Goal: Task Accomplishment & Management: Manage account settings

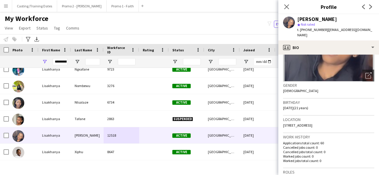
scroll to position [246, 0]
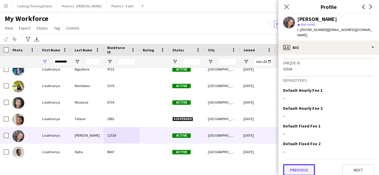
click at [310, 165] on button "Previous" at bounding box center [299, 171] width 32 height 12
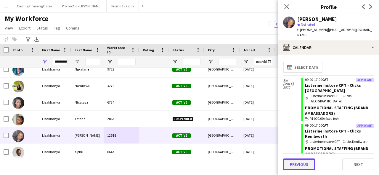
click at [304, 165] on button "Previous" at bounding box center [299, 165] width 32 height 12
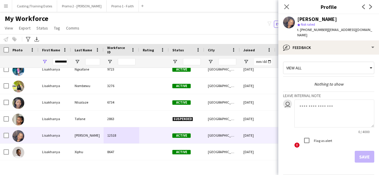
scroll to position [16, 0]
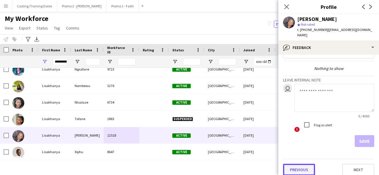
click at [300, 164] on button "Previous" at bounding box center [299, 170] width 32 height 12
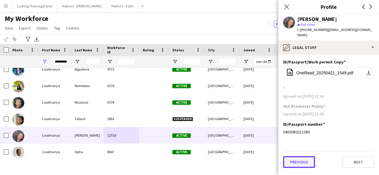
click at [304, 157] on button "Previous" at bounding box center [299, 163] width 32 height 12
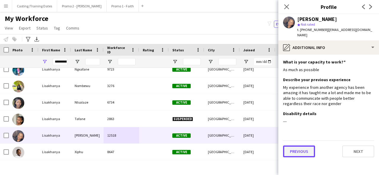
click at [305, 146] on button "Previous" at bounding box center [299, 152] width 32 height 12
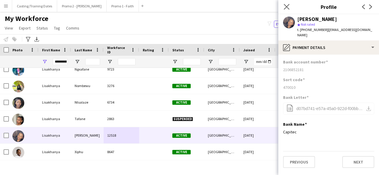
click at [289, 5] on icon "Close pop-in" at bounding box center [286, 7] width 6 height 6
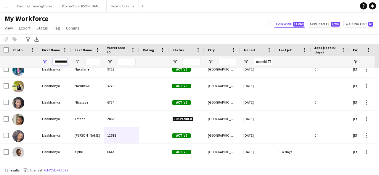
scroll to position [0, 5]
drag, startPoint x: 54, startPoint y: 62, endPoint x: 106, endPoint y: 61, distance: 52.1
click at [106, 61] on div "**********" at bounding box center [321, 62] width 642 height 12
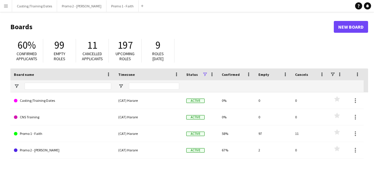
click at [7, 7] on app-icon "Menu" at bounding box center [6, 6] width 5 height 5
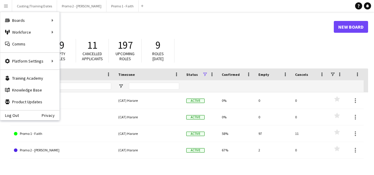
click at [129, 8] on app-navbar "Menu Boards Boards Boards All jobs Status Workforce Workforce My Workforce Recr…" at bounding box center [187, 6] width 374 height 12
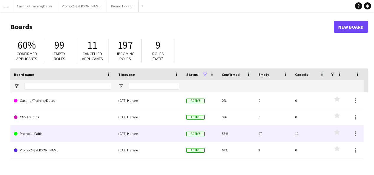
click at [38, 134] on link "Promo 1 - Faith" at bounding box center [62, 134] width 97 height 17
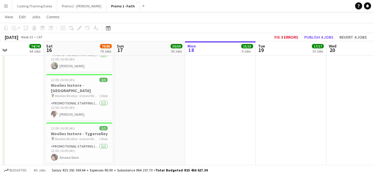
scroll to position [0, 149]
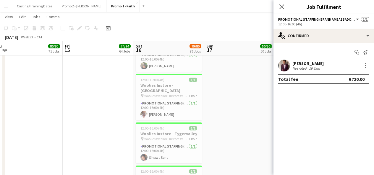
click at [284, 64] on app-user-avatar at bounding box center [284, 66] width 12 height 12
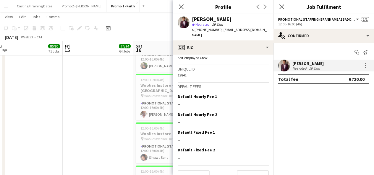
scroll to position [264, 0]
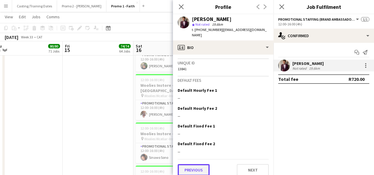
click at [200, 165] on button "Previous" at bounding box center [194, 171] width 32 height 12
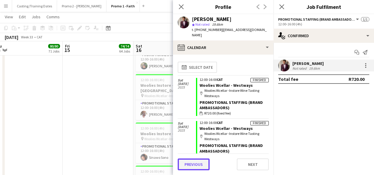
click at [196, 166] on button "Previous" at bounding box center [194, 165] width 32 height 12
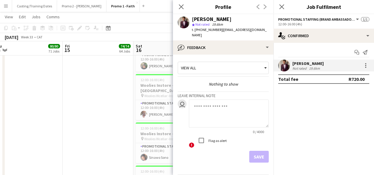
scroll to position [16, 0]
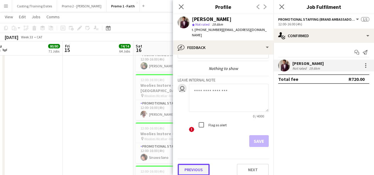
click at [189, 167] on button "Previous" at bounding box center [194, 170] width 32 height 12
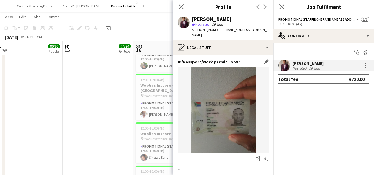
scroll to position [74, 0]
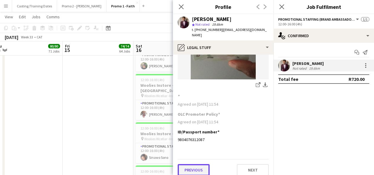
click at [191, 166] on button "Previous" at bounding box center [194, 171] width 32 height 12
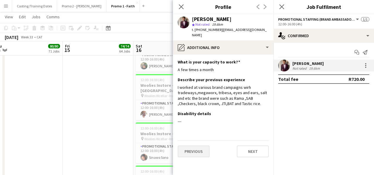
scroll to position [0, 0]
click at [197, 146] on button "Previous" at bounding box center [194, 152] width 32 height 12
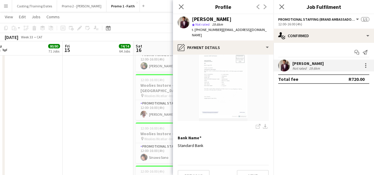
scroll to position [74, 0]
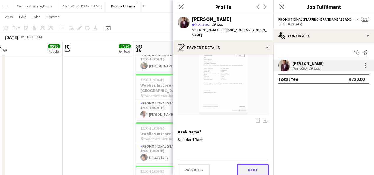
click at [243, 167] on button "Next" at bounding box center [253, 171] width 32 height 12
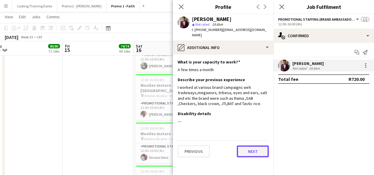
click at [247, 150] on button "Next" at bounding box center [253, 152] width 32 height 12
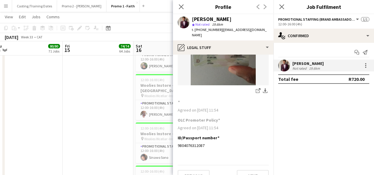
scroll to position [74, 0]
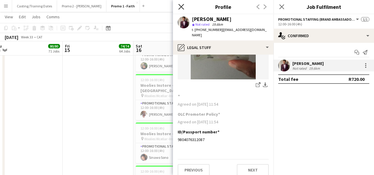
click at [183, 6] on icon "Close pop-in" at bounding box center [181, 7] width 6 height 6
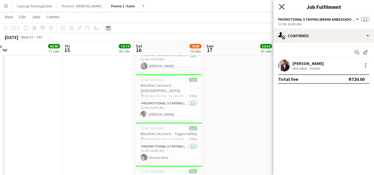
click at [281, 7] on icon "Close pop-in" at bounding box center [282, 7] width 6 height 6
